Goal: Information Seeking & Learning: Learn about a topic

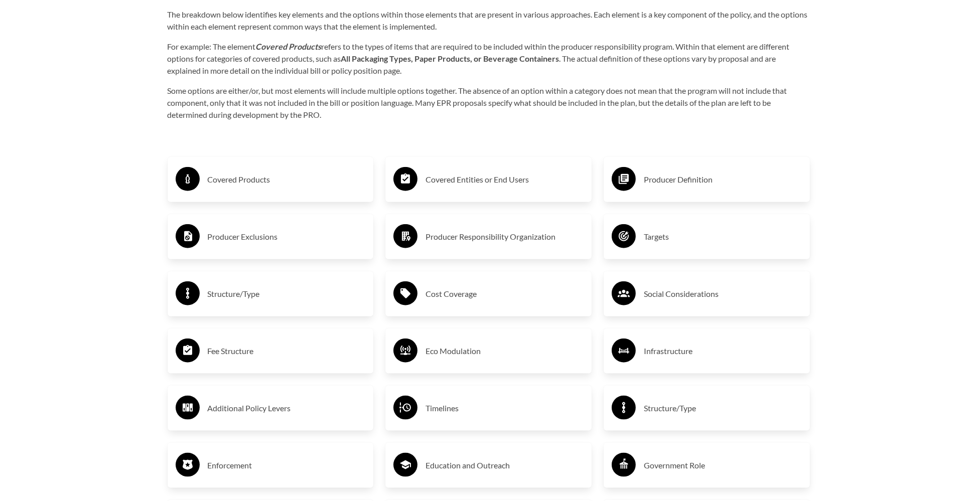
scroll to position [1421, 0]
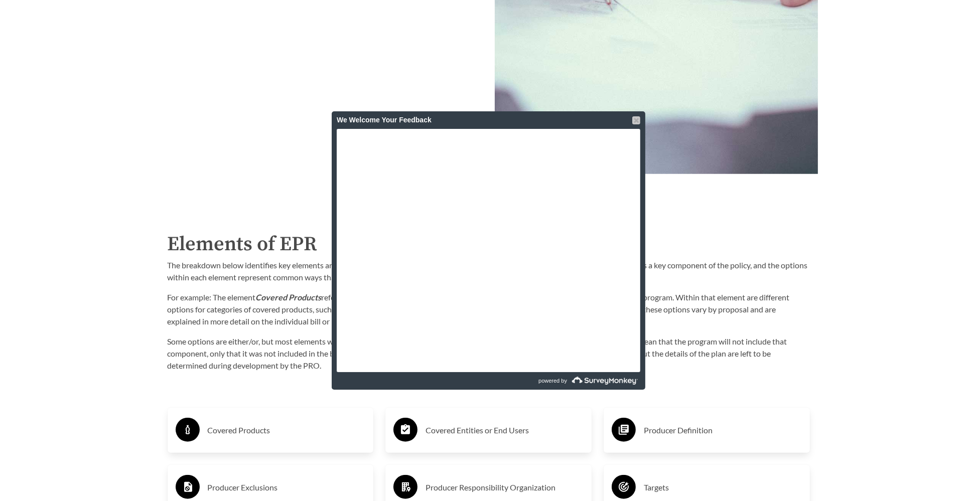
click at [634, 119] on div at bounding box center [636, 120] width 8 height 8
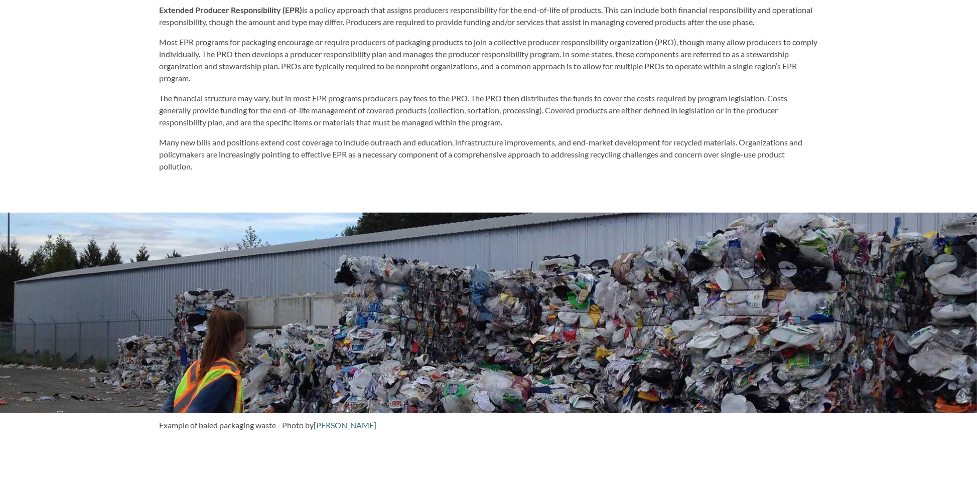
scroll to position [0, 0]
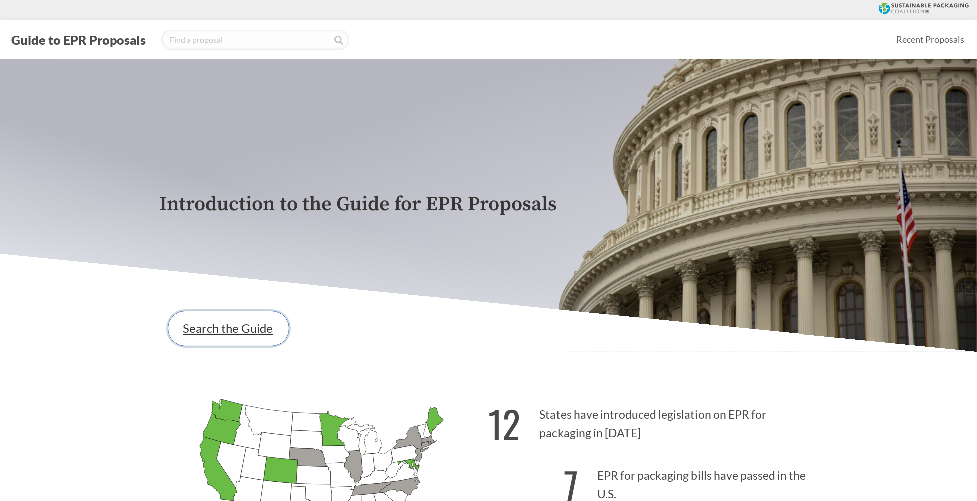
click at [210, 319] on link "Search the Guide" at bounding box center [228, 328] width 121 height 35
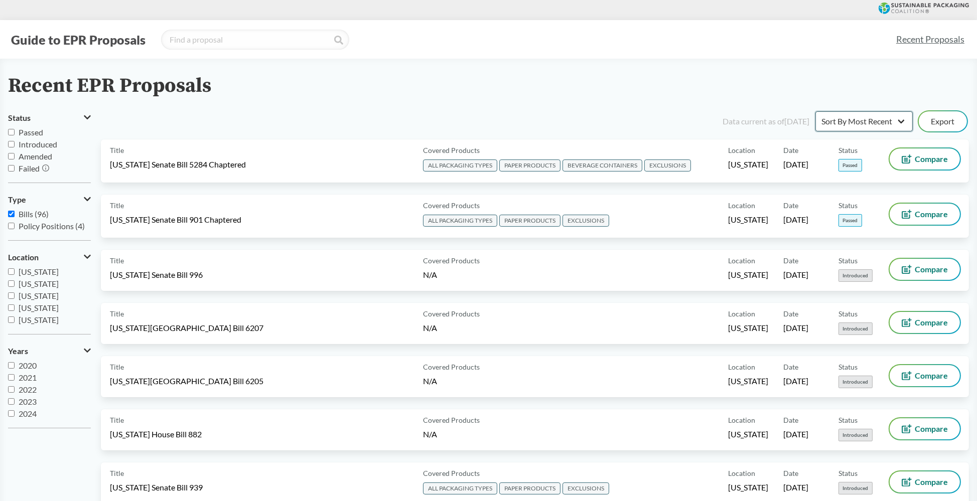
click at [904, 122] on select "Sort By Most Recent Sort By Status" at bounding box center [863, 121] width 97 height 20
click at [895, 123] on select "Sort By Most Recent Sort By Status" at bounding box center [863, 121] width 97 height 20
select select "Sort By Status"
click at [815, 111] on select "Sort By Most Recent Sort By Status" at bounding box center [863, 121] width 97 height 20
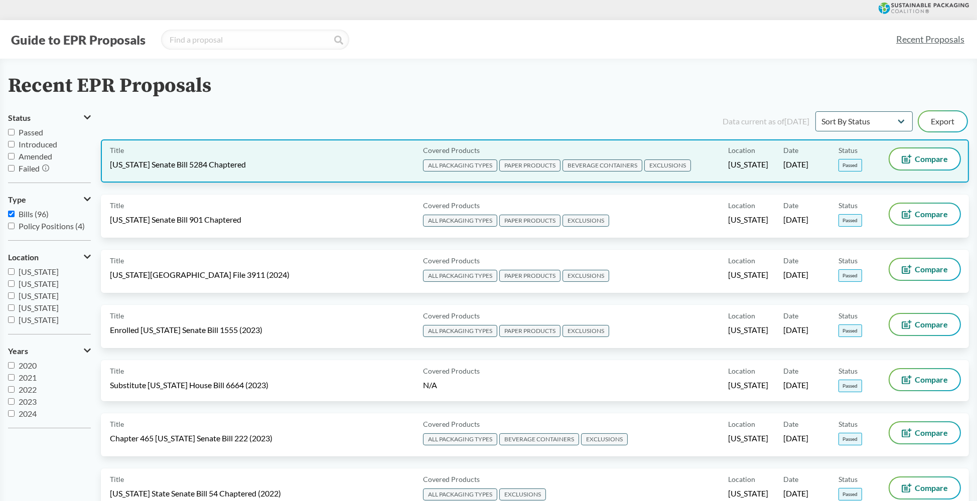
click at [672, 164] on span "EXCLUSIONS" at bounding box center [667, 166] width 47 height 12
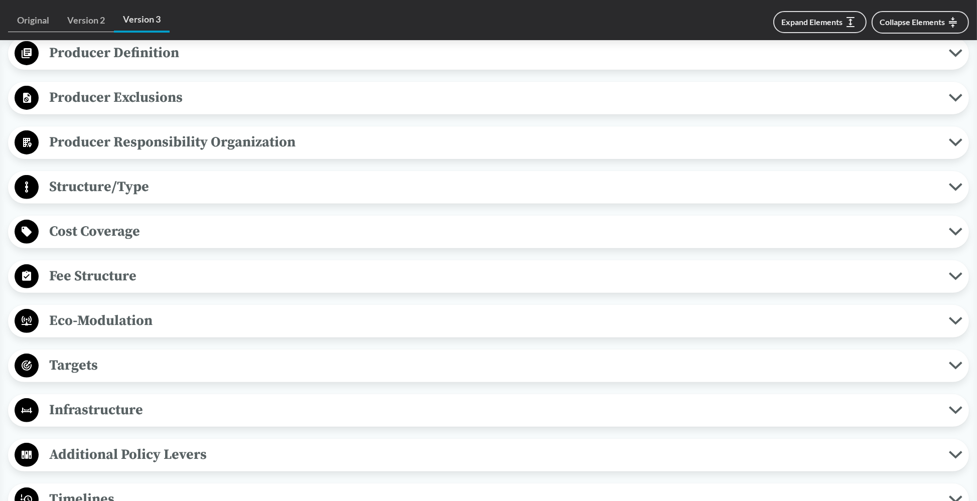
scroll to position [251, 0]
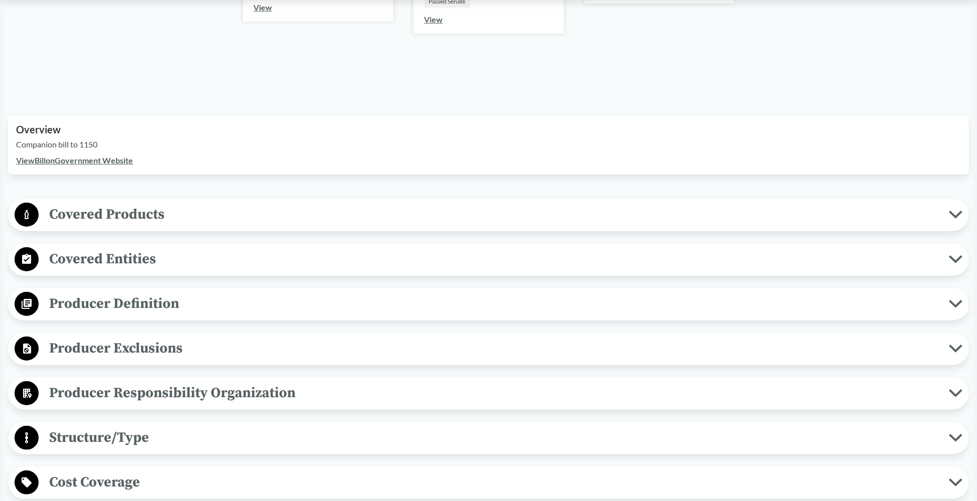
click at [466, 215] on span "Covered Products" at bounding box center [494, 214] width 910 height 23
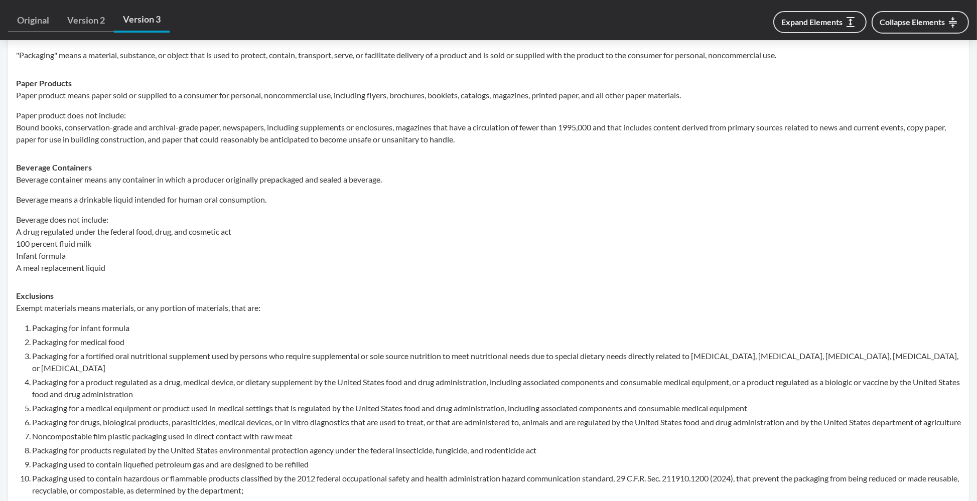
scroll to position [752, 0]
